Goal: Task Accomplishment & Management: Manage account settings

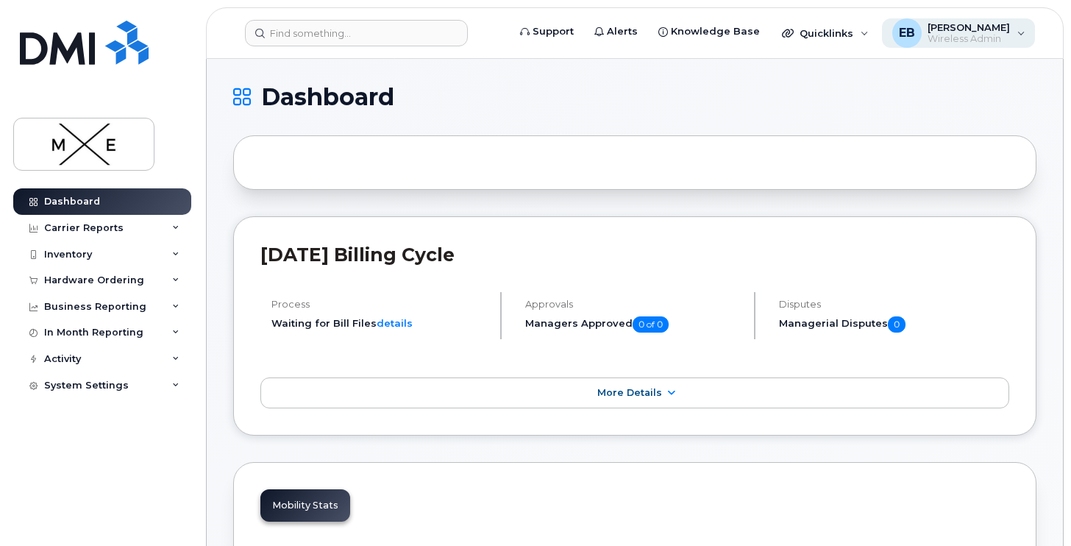
click at [935, 35] on span "Wireless Admin" at bounding box center [968, 39] width 82 height 12
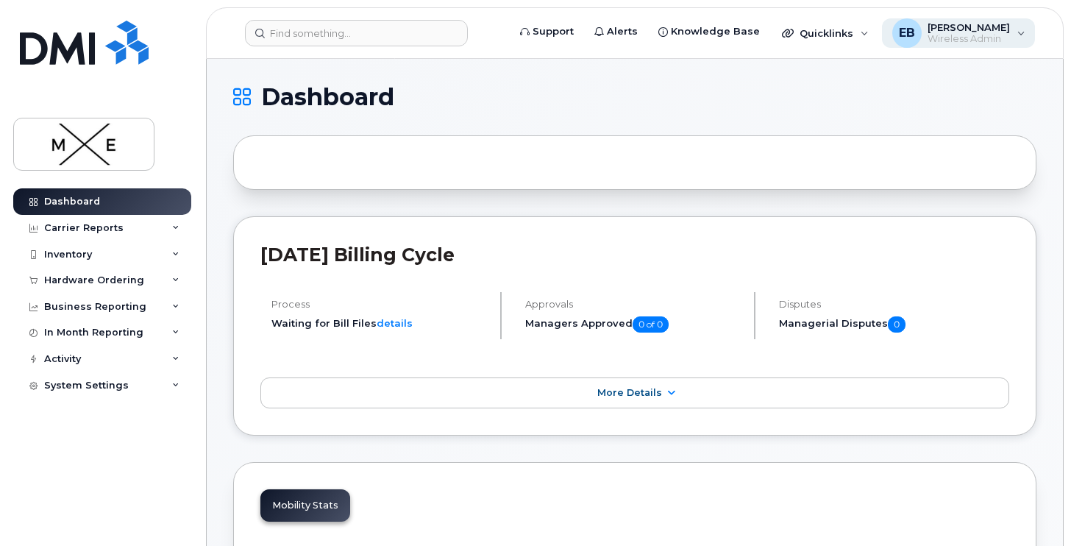
click at [951, 32] on span "[PERSON_NAME]" at bounding box center [968, 27] width 82 height 12
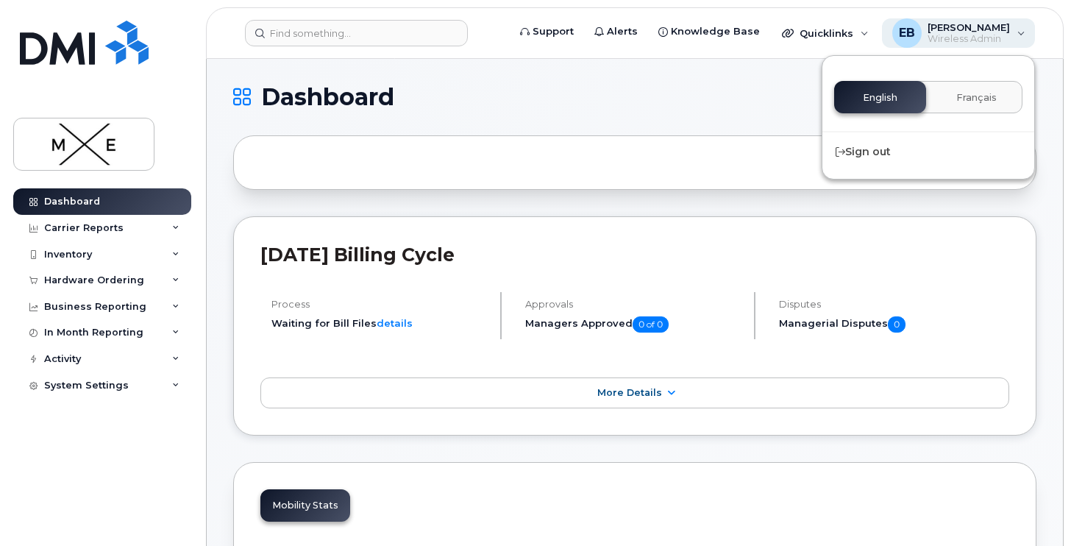
click at [949, 32] on span "[PERSON_NAME]" at bounding box center [968, 27] width 82 height 12
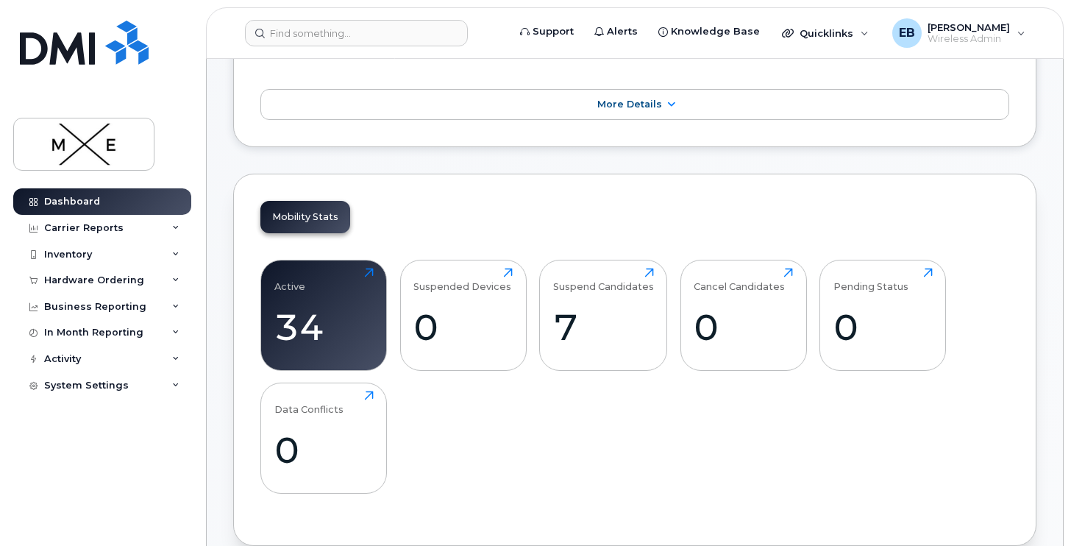
scroll to position [315, 0]
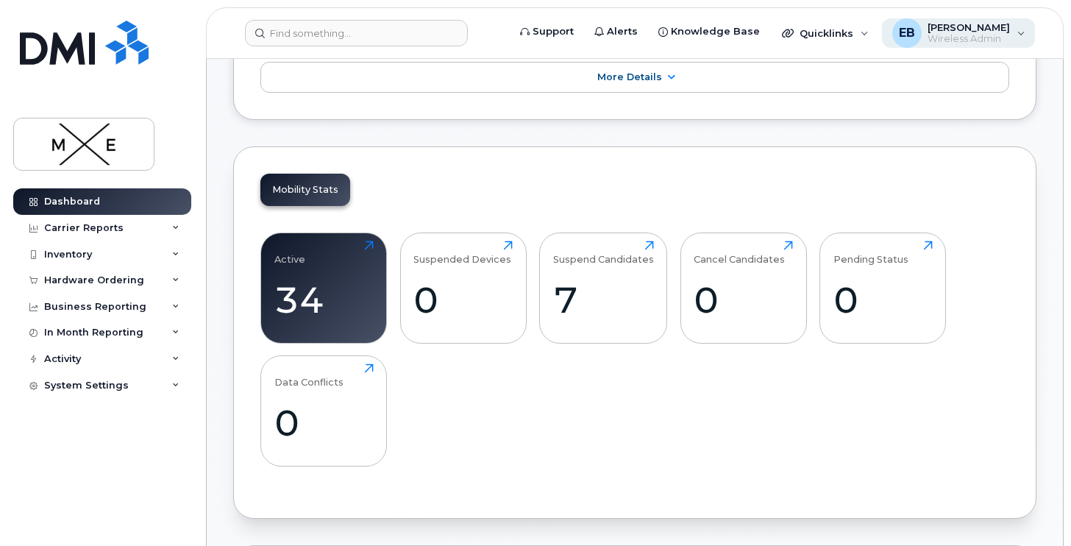
click at [1016, 36] on div "EB Edward Bangalan Wireless Admin" at bounding box center [959, 32] width 154 height 29
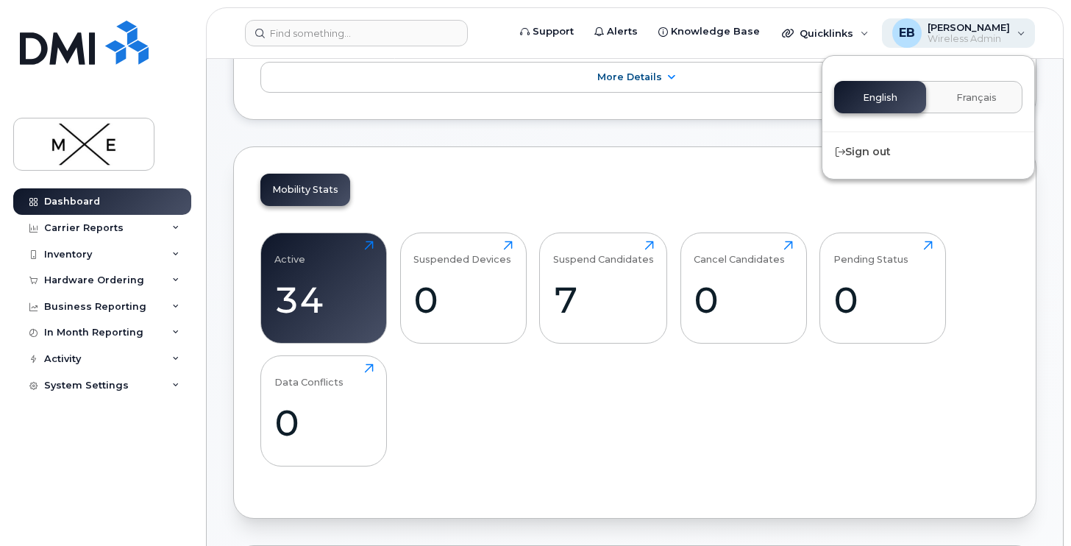
click at [952, 37] on span "Wireless Admin" at bounding box center [968, 39] width 82 height 12
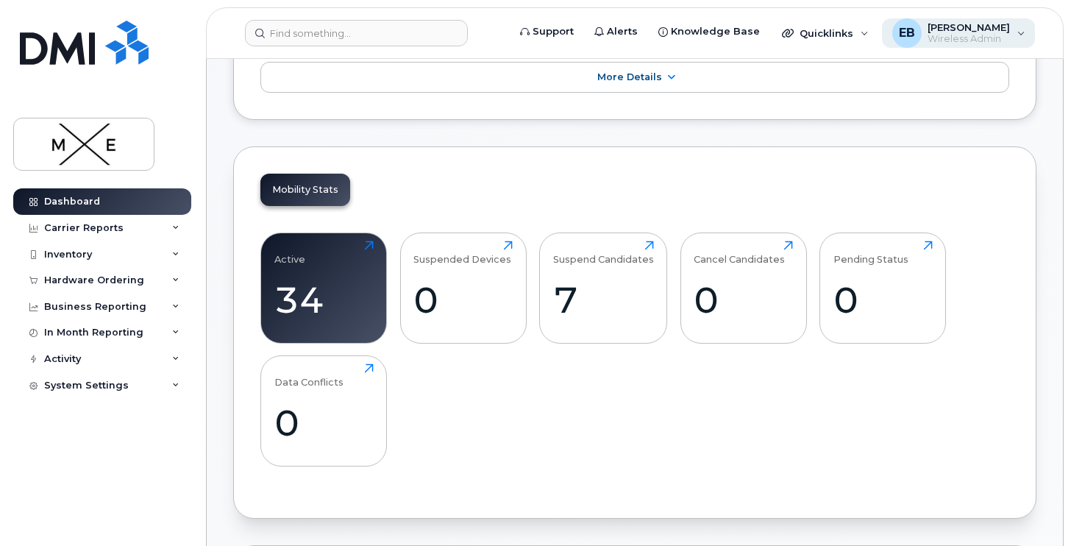
click at [898, 32] on span "EB" at bounding box center [906, 33] width 16 height 18
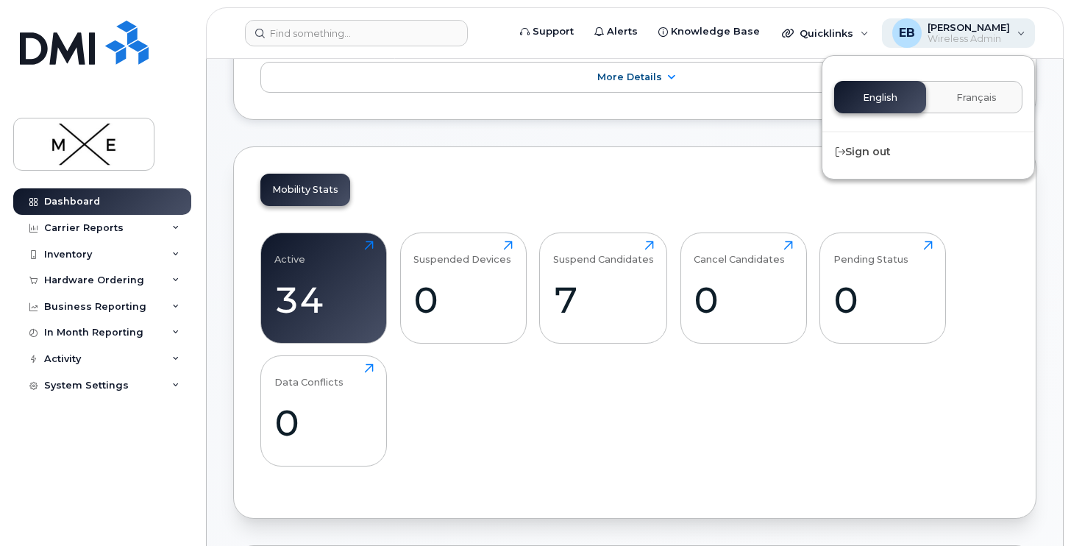
click at [898, 32] on span "EB" at bounding box center [906, 33] width 16 height 18
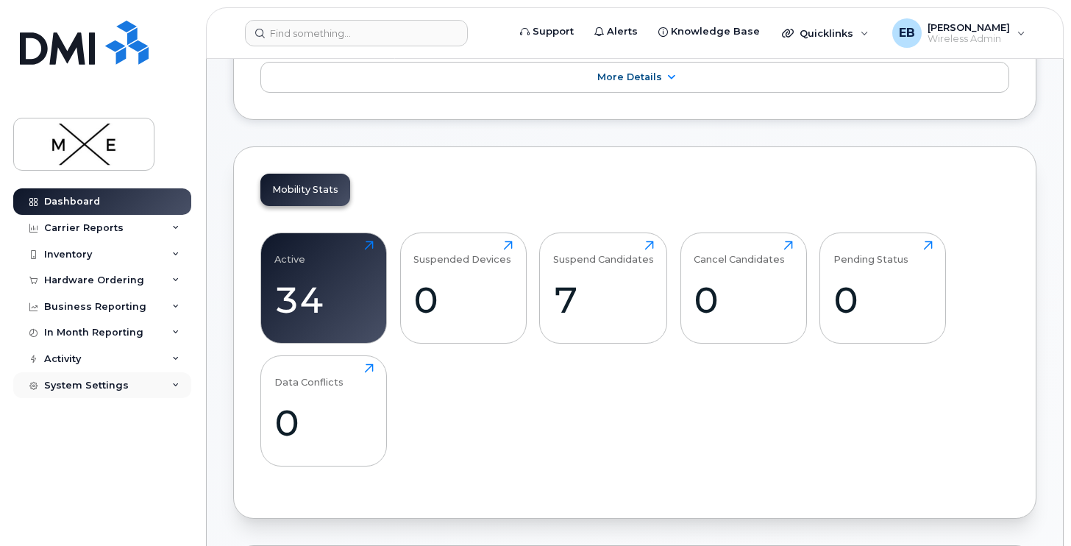
click at [93, 385] on div "System Settings" at bounding box center [86, 385] width 85 height 12
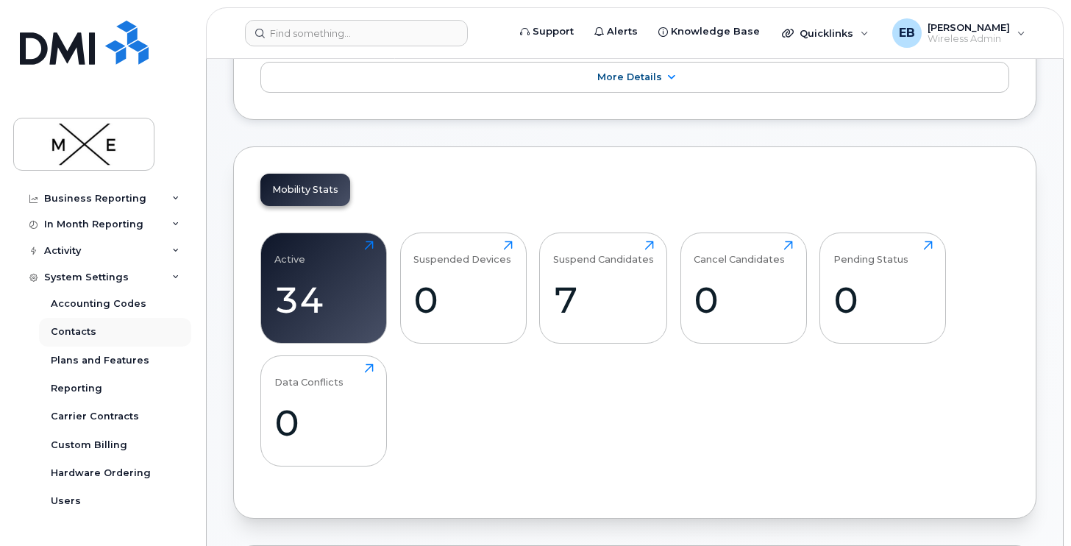
scroll to position [127, 0]
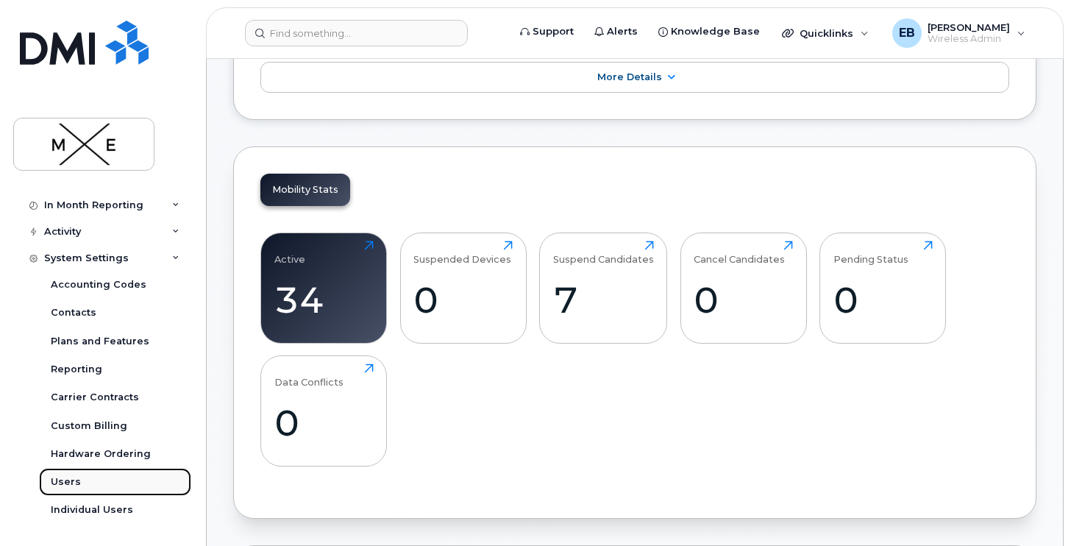
click at [76, 475] on div "Users" at bounding box center [66, 481] width 30 height 13
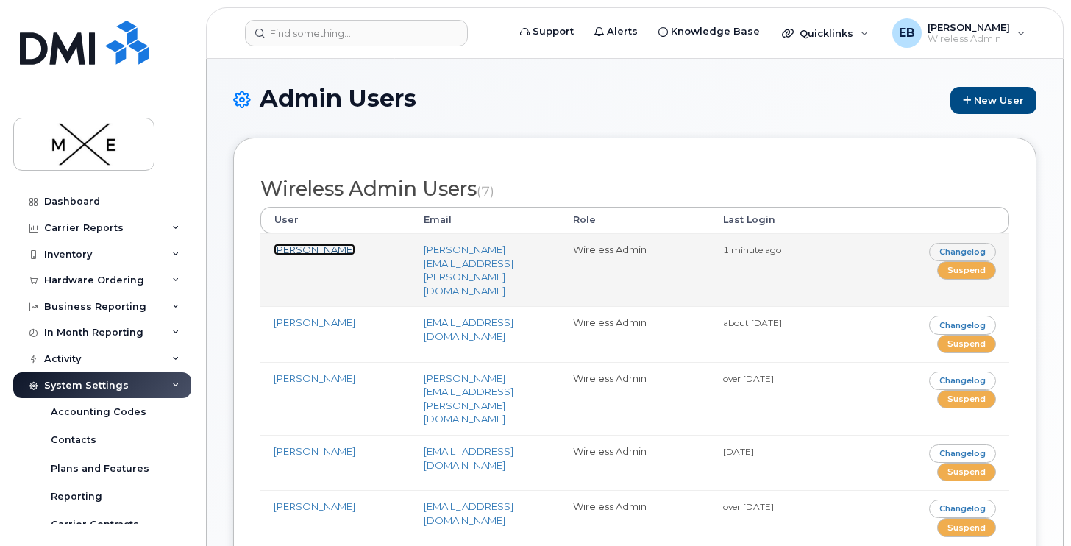
click at [289, 255] on link "[PERSON_NAME]" at bounding box center [315, 249] width 82 height 12
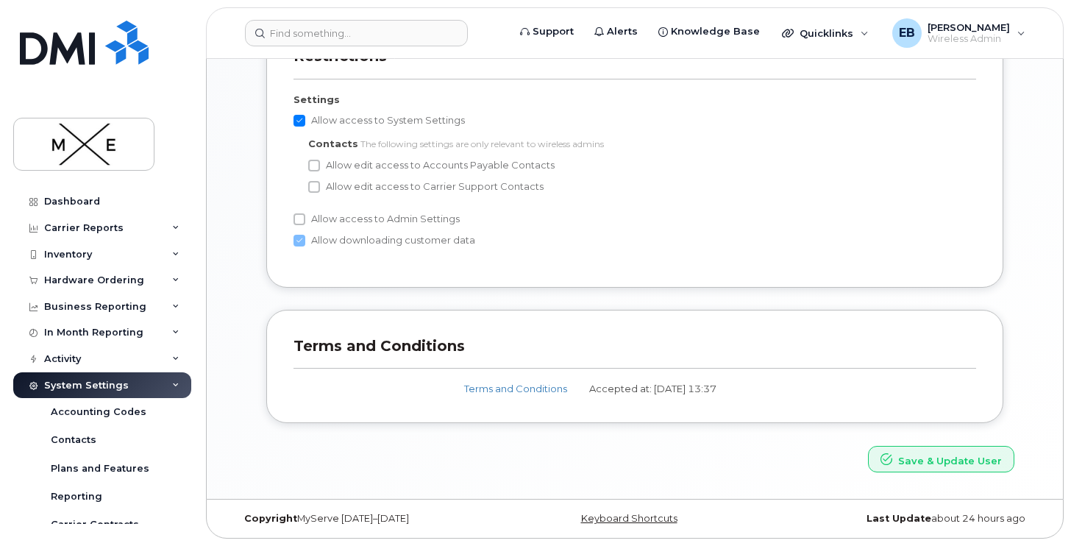
scroll to position [724, 0]
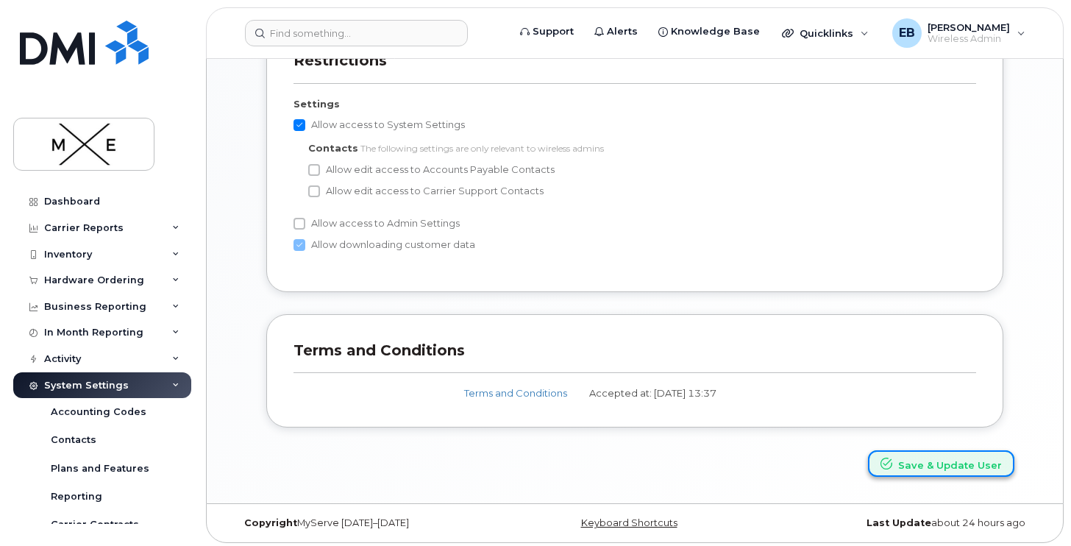
click at [921, 469] on button "Save & Update User" at bounding box center [941, 463] width 146 height 27
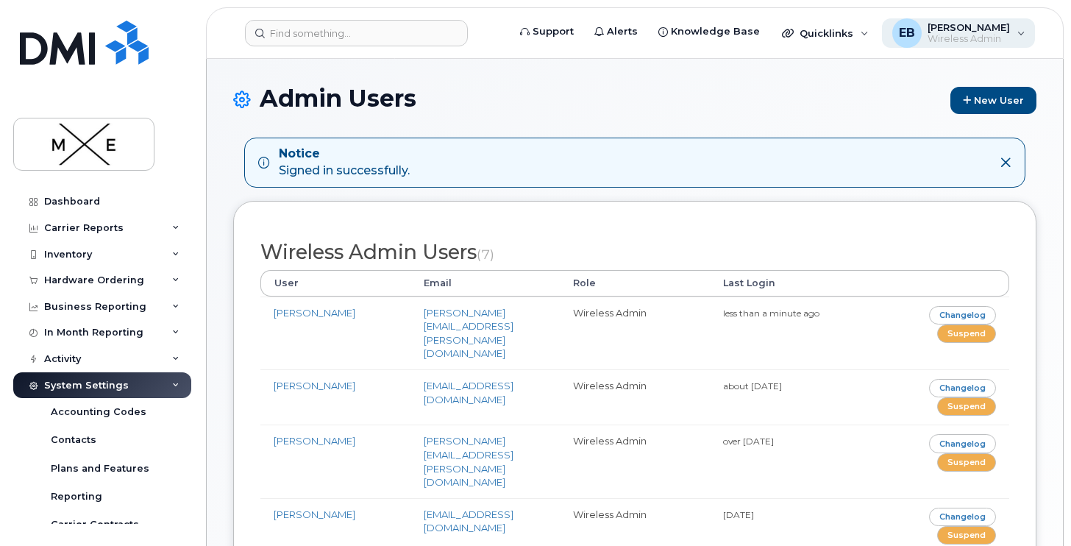
click at [937, 32] on span "[PERSON_NAME]" at bounding box center [968, 27] width 82 height 12
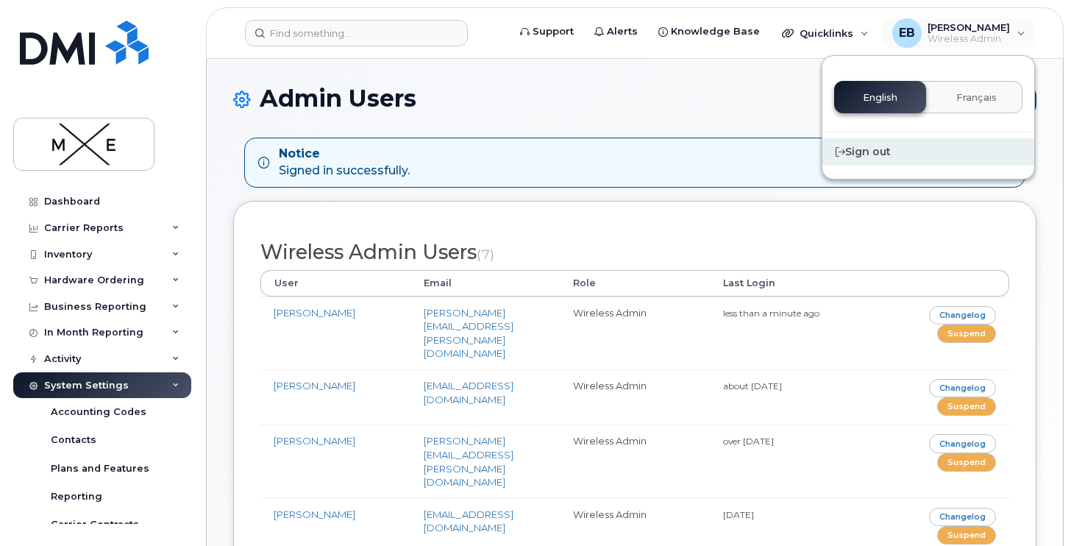
click at [879, 157] on div "Sign out" at bounding box center [928, 151] width 212 height 27
